Goal: Information Seeking & Learning: Learn about a topic

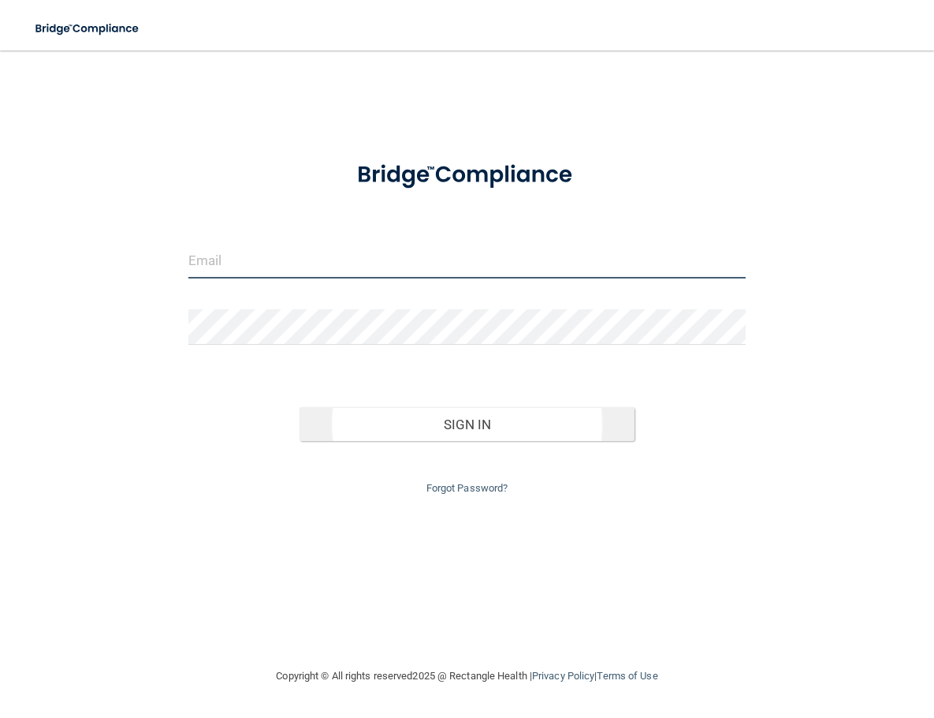
type input "[EMAIL_ADDRESS][DOMAIN_NAME]"
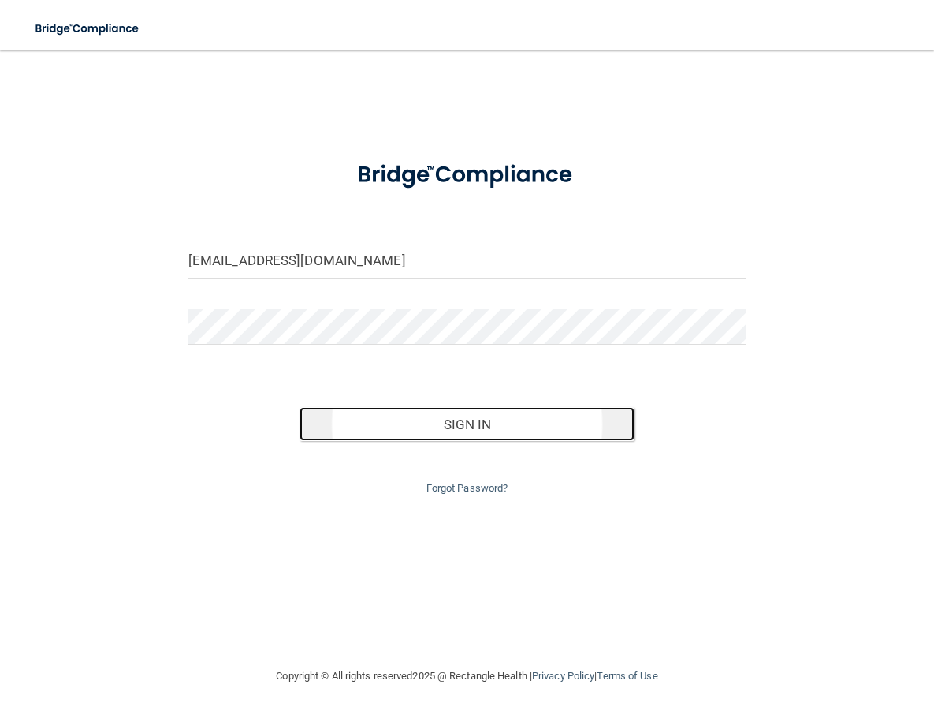
click at [448, 414] on button "Sign In" at bounding box center [467, 424] width 334 height 35
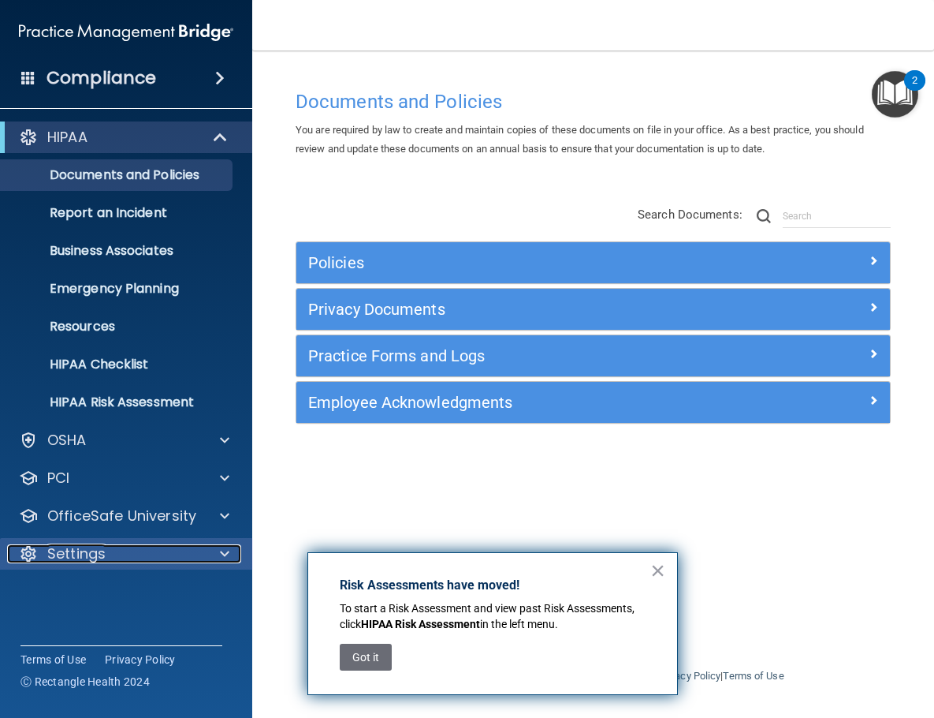
click at [97, 550] on p "Settings" at bounding box center [76, 553] width 58 height 19
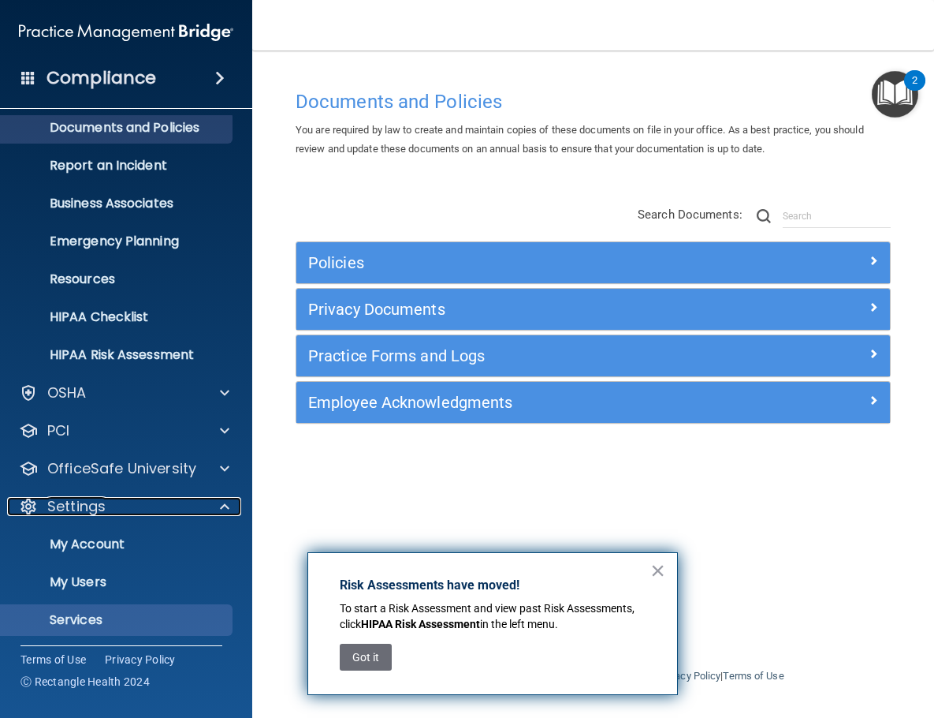
scroll to position [88, 0]
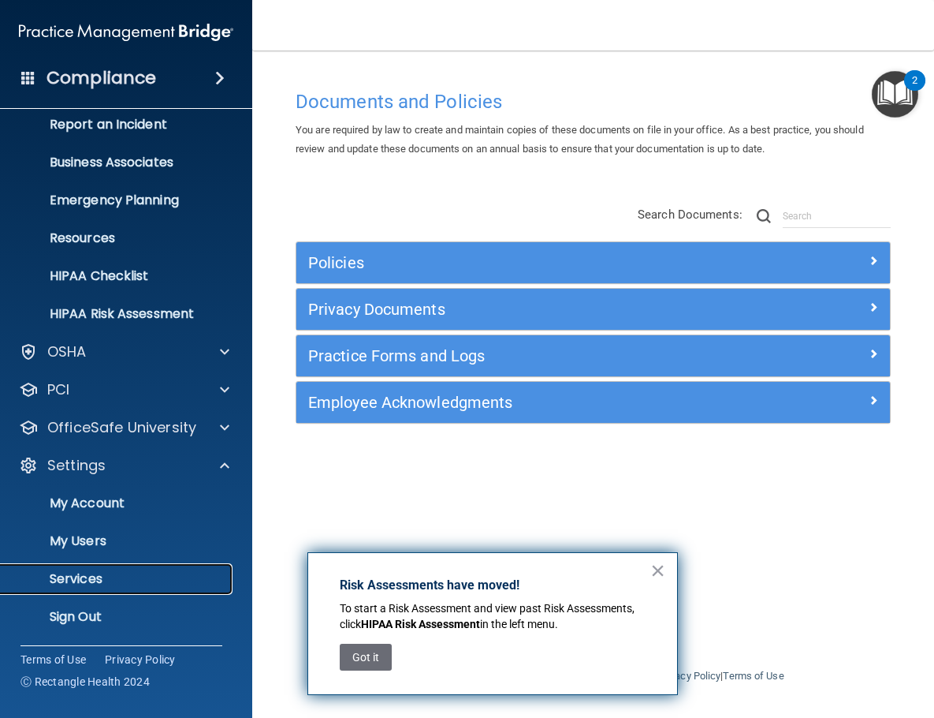
click at [86, 578] on p "Services" at bounding box center [117, 579] width 215 height 16
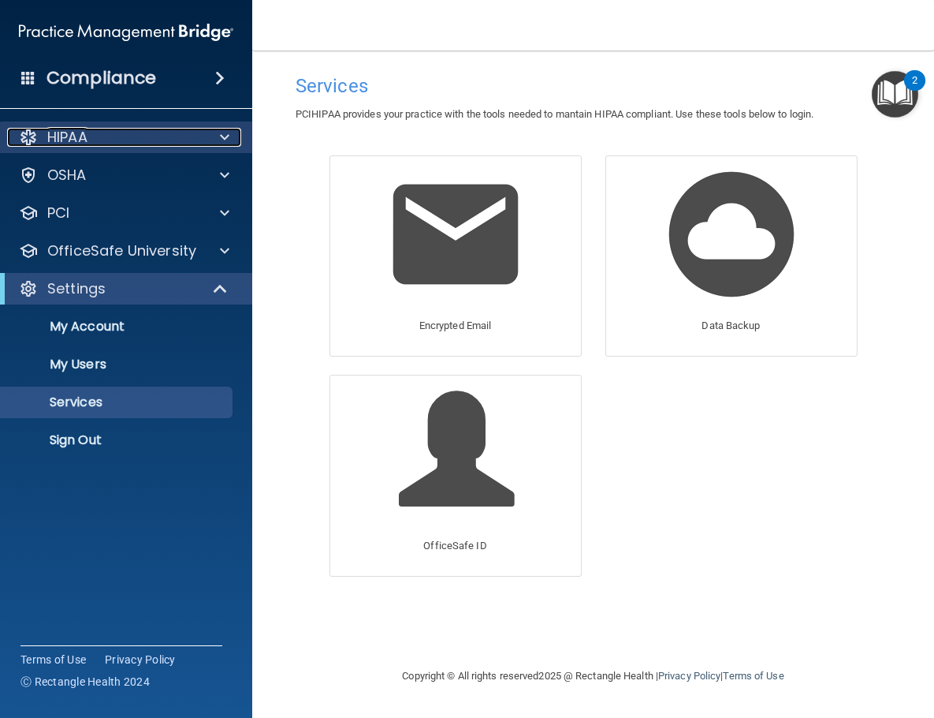
click at [90, 138] on div "HIPAA" at bounding box center [105, 137] width 196 height 19
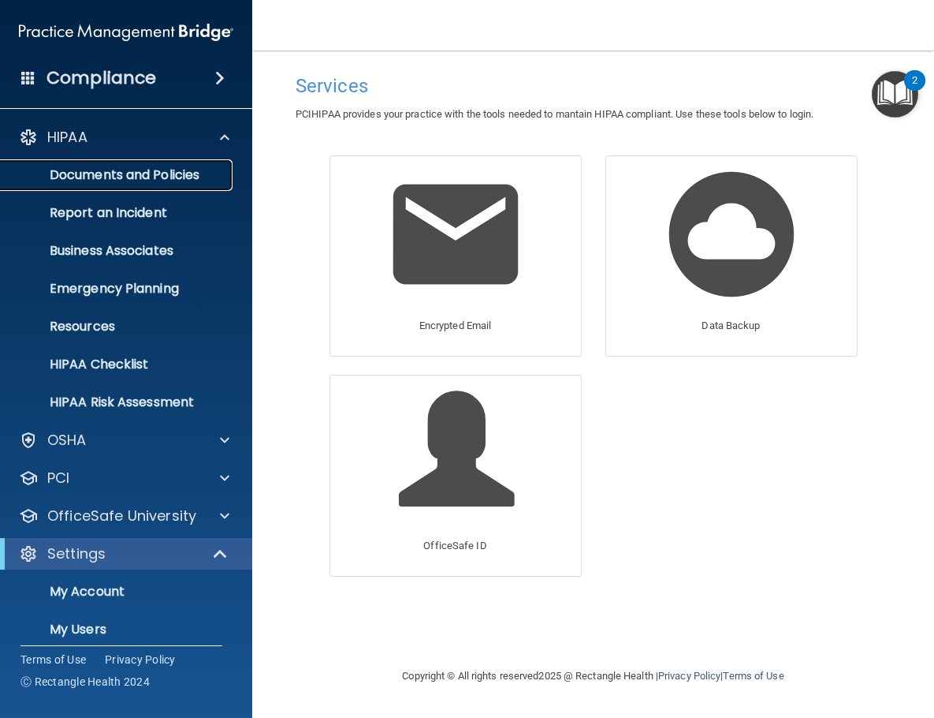
click at [97, 173] on p "Documents and Policies" at bounding box center [117, 175] width 215 height 16
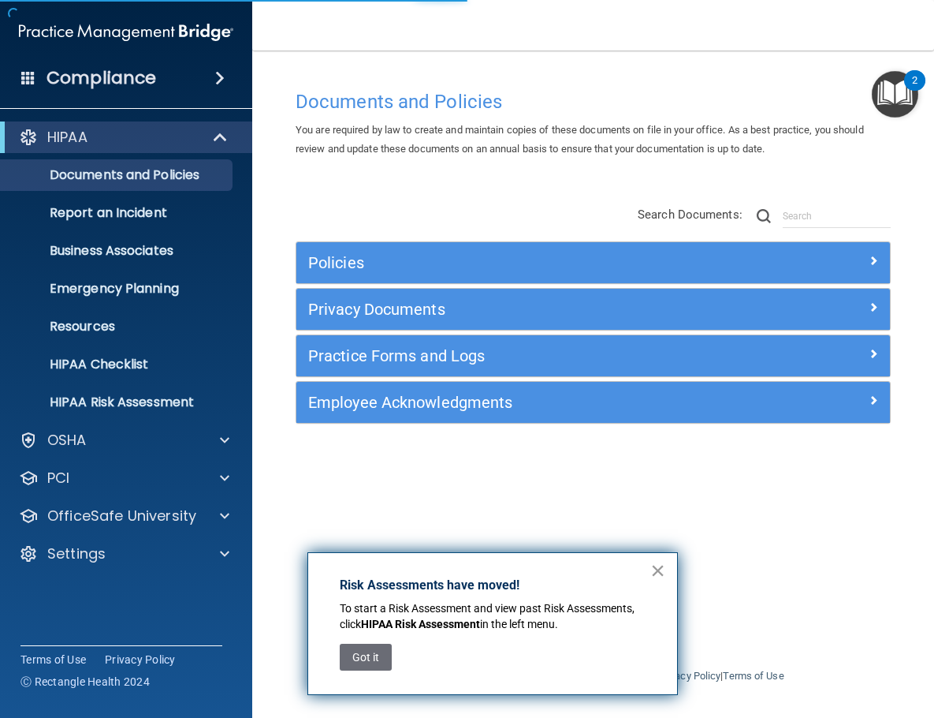
click at [664, 574] on button "×" at bounding box center [658, 570] width 15 height 25
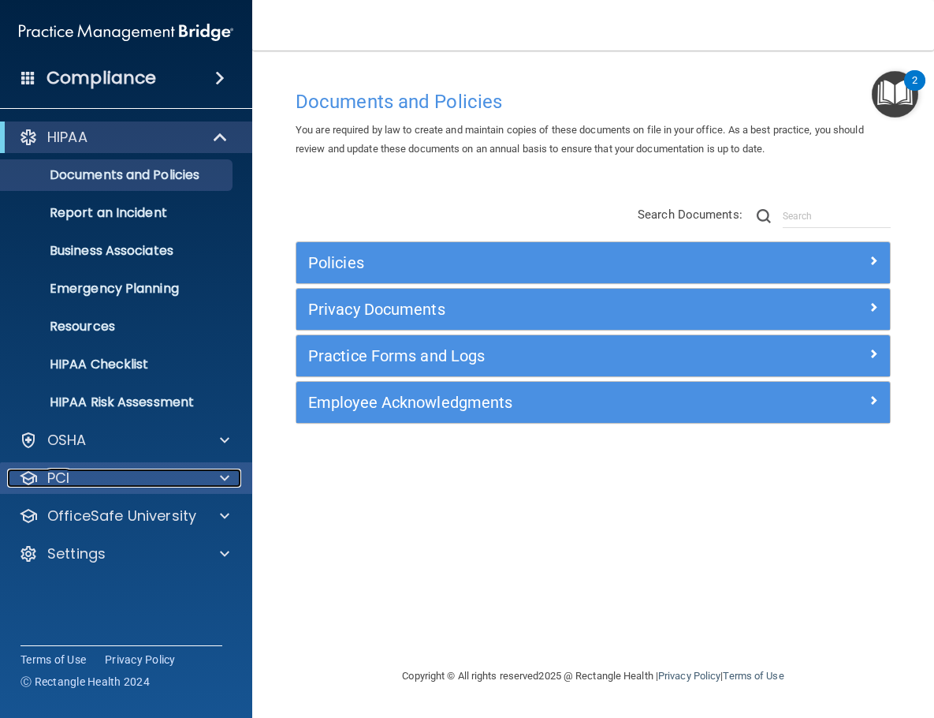
click at [111, 485] on div "PCI" at bounding box center [105, 477] width 196 height 19
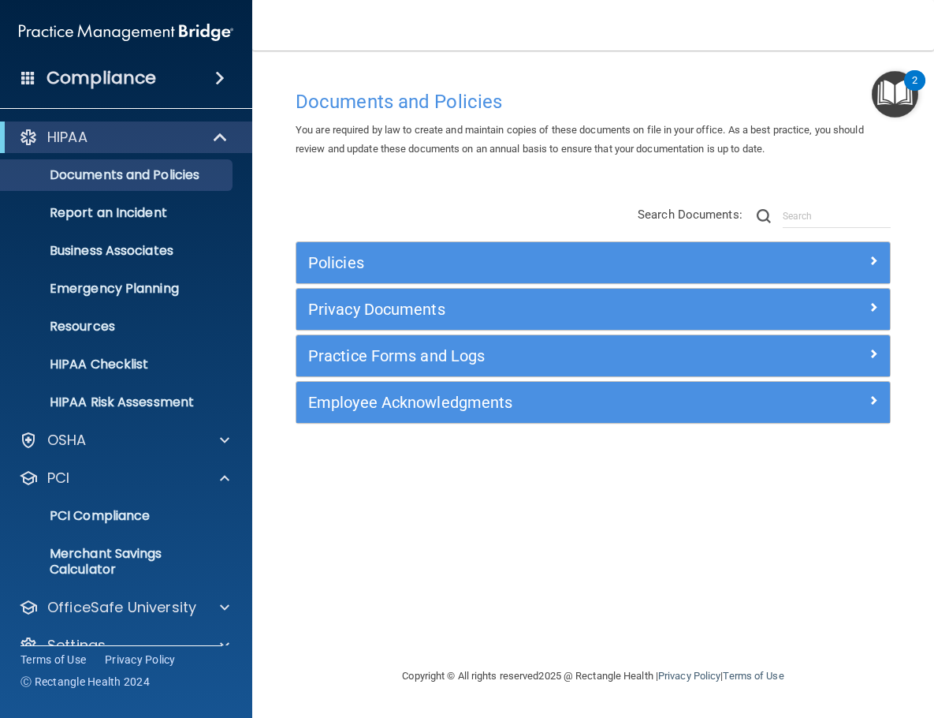
click at [101, 456] on div "HIPAA Documents and Policies Report an Incident Business Associates Emergency P…" at bounding box center [126, 394] width 253 height 558
click at [99, 441] on div "OSHA" at bounding box center [105, 440] width 196 height 19
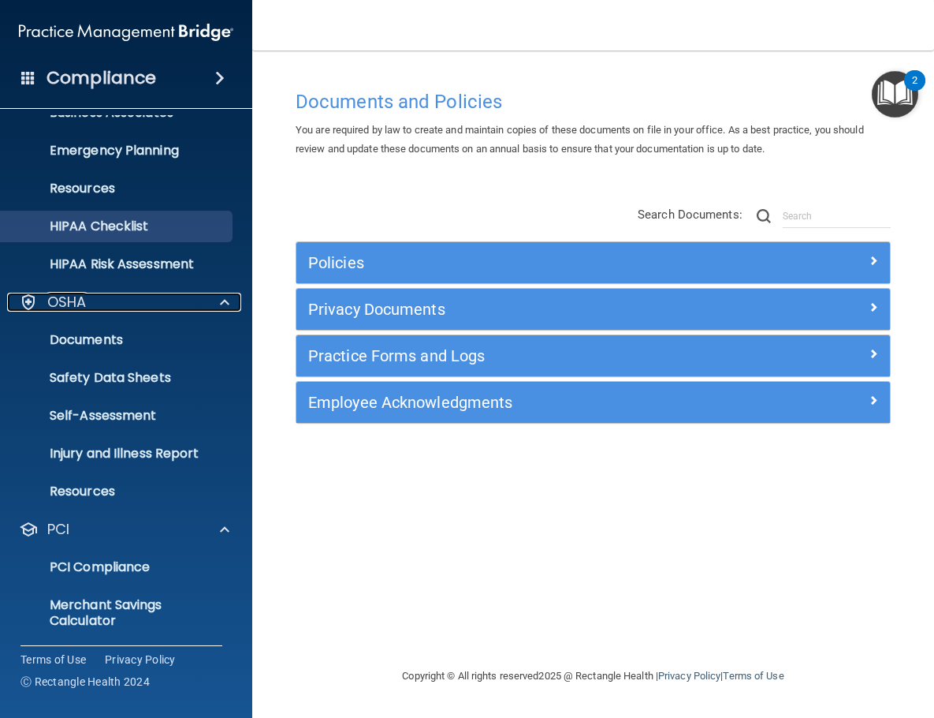
scroll to position [218, 0]
